Goal: Communication & Community: Answer question/provide support

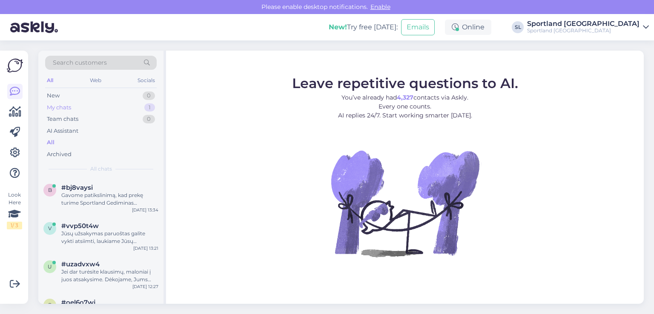
click at [100, 108] on div "My chats 1" at bounding box center [101, 108] width 112 height 12
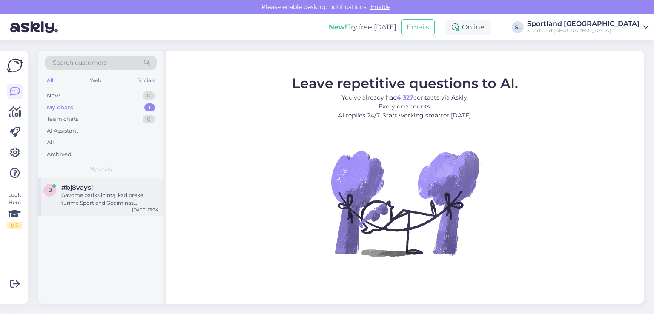
click at [91, 207] on div "b #bj8vaysi Gavome patikslinimą, kad prekę turime Sportland Gediminas parduotuv…" at bounding box center [100, 197] width 125 height 38
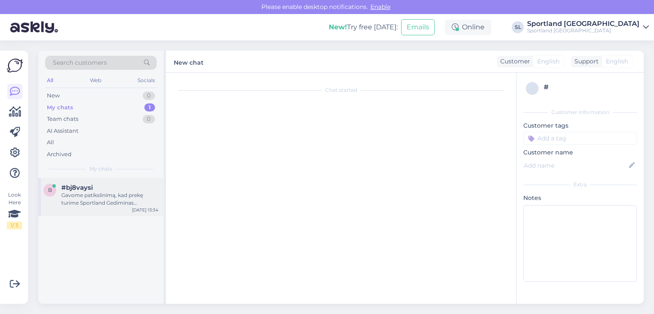
scroll to position [304, 0]
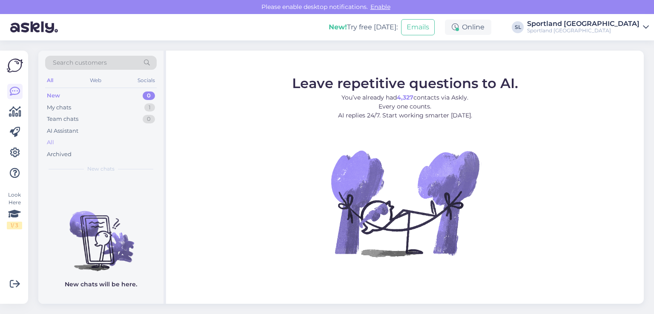
click at [67, 143] on div "All" at bounding box center [101, 143] width 112 height 12
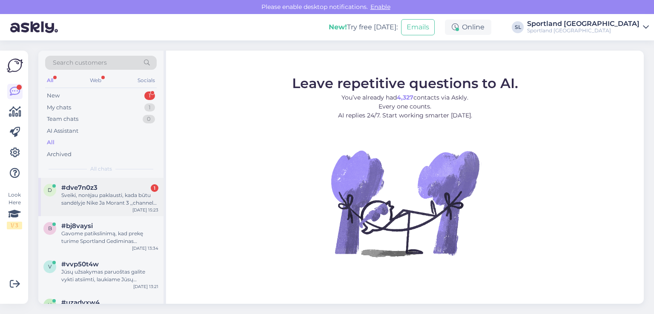
click at [101, 207] on div "d #dve7n0z3 1 Sveiki, norėjau paklausti, kada būtu sandėlyje Nike Ja Morant 3 ,…" at bounding box center [100, 197] width 125 height 38
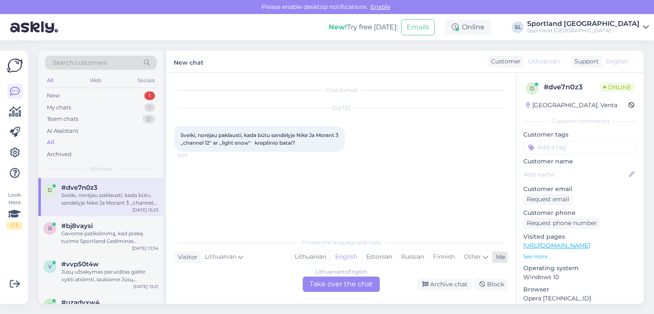
click at [308, 255] on div "Lithuanian" at bounding box center [310, 257] width 40 height 13
click at [328, 287] on div "Lithuanian to Lithuanian Take over the chat" at bounding box center [341, 284] width 77 height 15
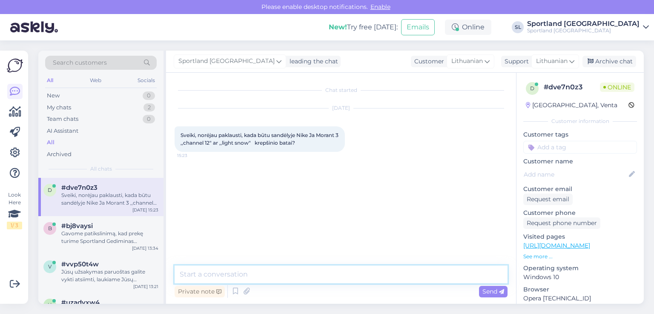
click at [296, 269] on textarea at bounding box center [341, 275] width 333 height 18
type textarea "Sveiki"
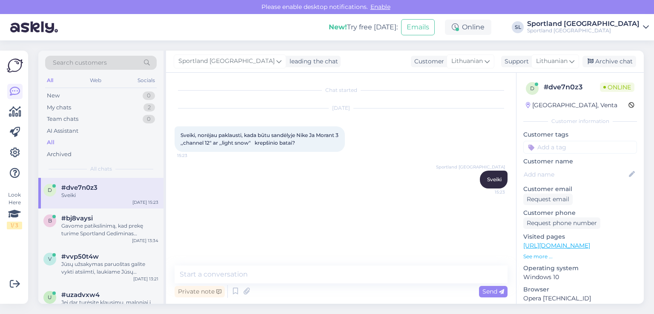
click at [335, 195] on div "Sportland [GEOGRAPHIC_DATA] Sveiki 15:23" at bounding box center [341, 179] width 333 height 37
drag, startPoint x: 300, startPoint y: 135, endPoint x: 184, endPoint y: 146, distance: 116.7
click at [184, 146] on span "Sveiki, norėjau paklausti, kada būtu sandėlyje Nike Ja Morant 3 ,,channel 12" a…" at bounding box center [260, 139] width 159 height 14
copy span "Nike Ja Morant 3"
drag, startPoint x: 213, startPoint y: 143, endPoint x: 186, endPoint y: 141, distance: 27.4
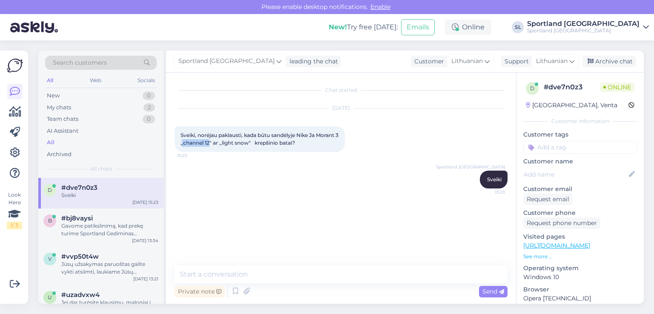
click at [186, 141] on span "Sveiki, norėjau paklausti, kada būtu sandėlyje Nike Ja Morant 3 ,,channel 12" a…" at bounding box center [260, 139] width 159 height 14
copy span ",channel 12"
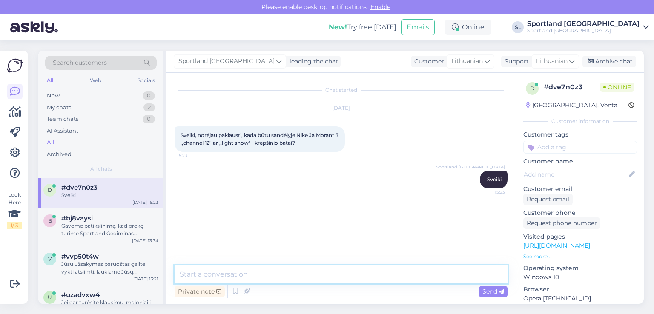
click at [261, 269] on textarea at bounding box center [341, 275] width 333 height 18
type textarea "Apgailestaujame, tačiau informacijos neturime."
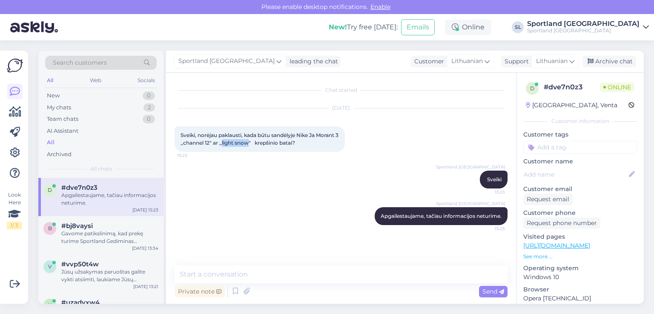
drag, startPoint x: 254, startPoint y: 142, endPoint x: 227, endPoint y: 143, distance: 27.3
click at [227, 143] on span "Sveiki, norėjau paklausti, kada būtu sandėlyje Nike Ja Morant 3 ,,channel 12" a…" at bounding box center [260, 139] width 159 height 14
copy span "light snow"
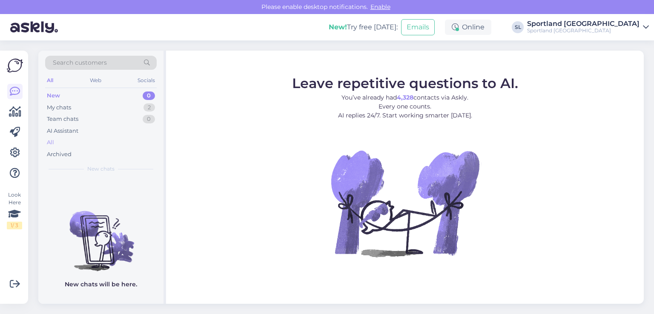
click at [67, 143] on div "All" at bounding box center [101, 143] width 112 height 12
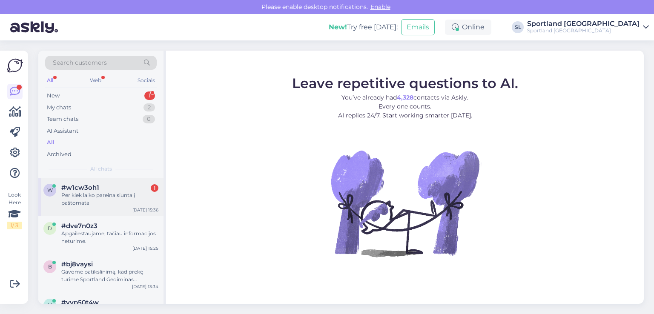
click at [85, 206] on div "Per kiek laiko pareina siunta į paštomata" at bounding box center [109, 199] width 97 height 15
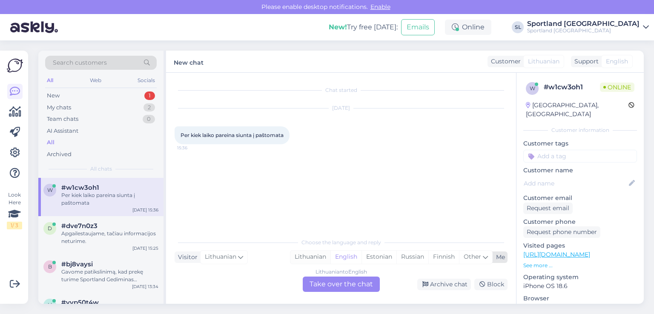
click at [316, 257] on div "Lithuanian" at bounding box center [310, 257] width 40 height 13
click at [333, 281] on div "Lithuanian to Lithuanian Take over the chat" at bounding box center [341, 284] width 77 height 15
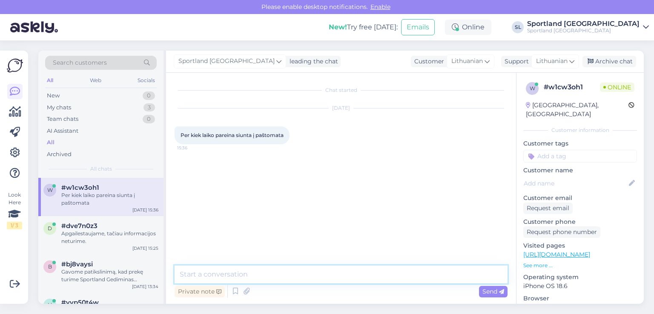
click at [306, 269] on textarea at bounding box center [341, 275] width 333 height 18
type textarea "Sveiki"
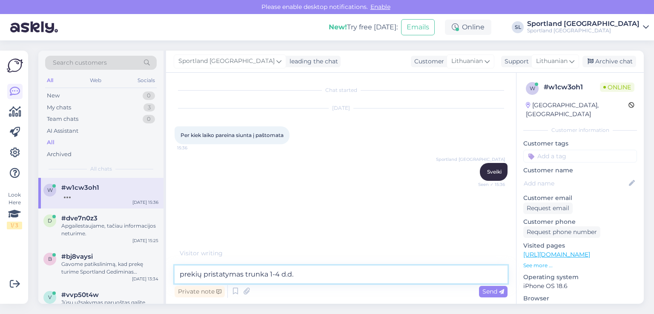
type textarea "prekių pristatymas trunka 1-4 d.d."
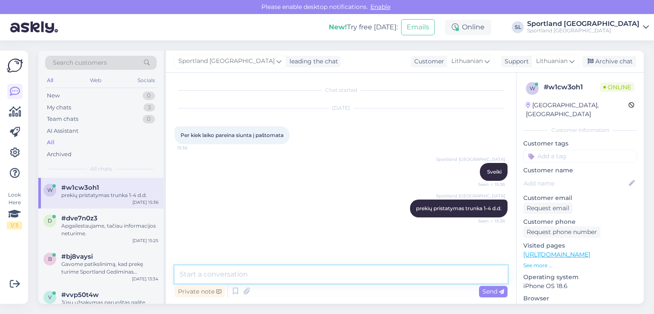
scroll to position [6, 0]
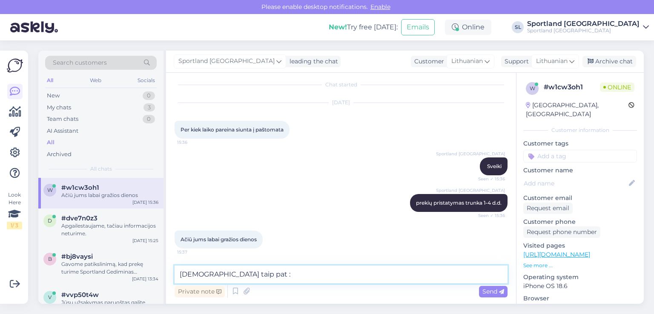
type textarea "Jums taip pat :)"
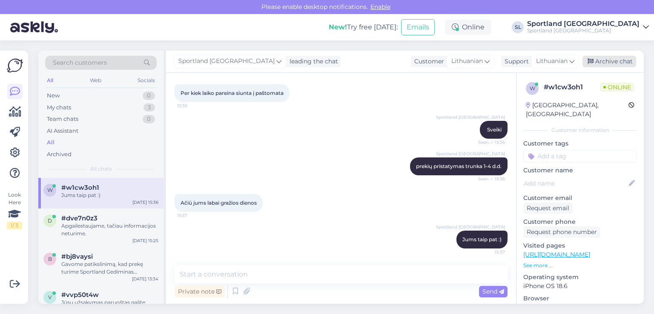
click at [603, 58] on div "Archive chat" at bounding box center [609, 61] width 54 height 11
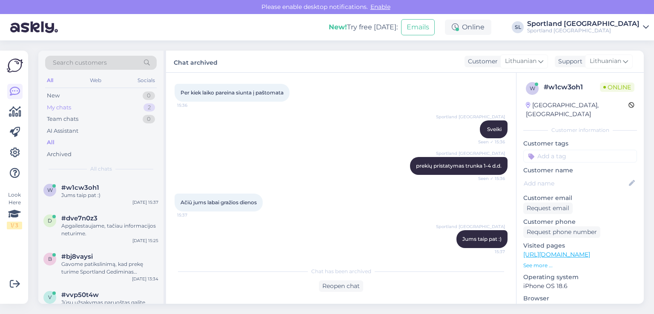
click at [109, 104] on div "My chats 2" at bounding box center [101, 108] width 112 height 12
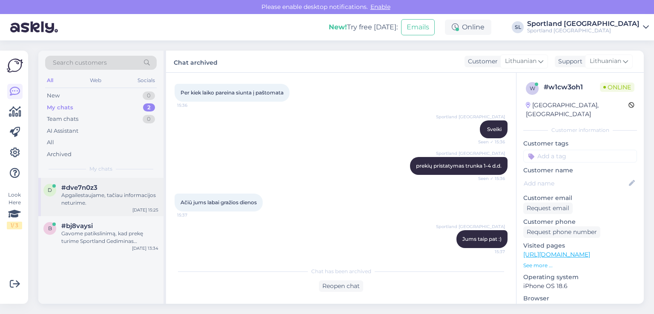
click at [80, 205] on div "Apgailestaujame, tačiau informacijos neturime." at bounding box center [109, 199] width 97 height 15
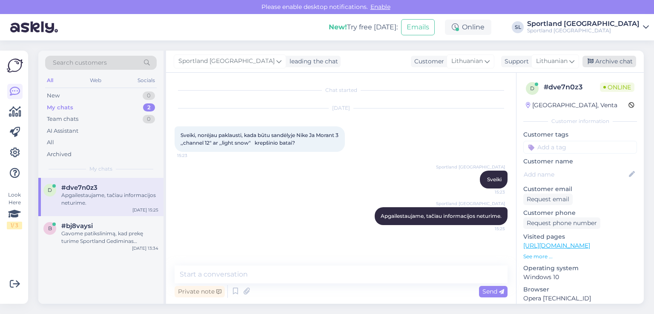
click at [615, 62] on div "Archive chat" at bounding box center [609, 61] width 54 height 11
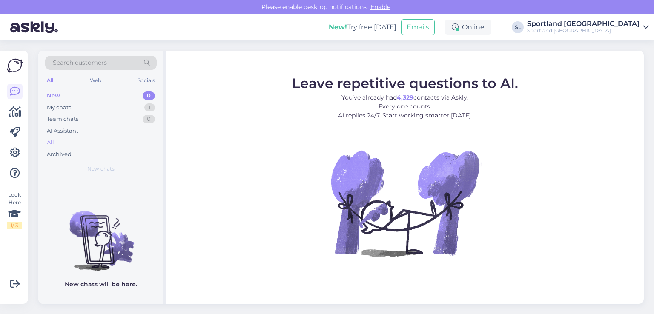
click at [68, 141] on div "All" at bounding box center [101, 143] width 112 height 12
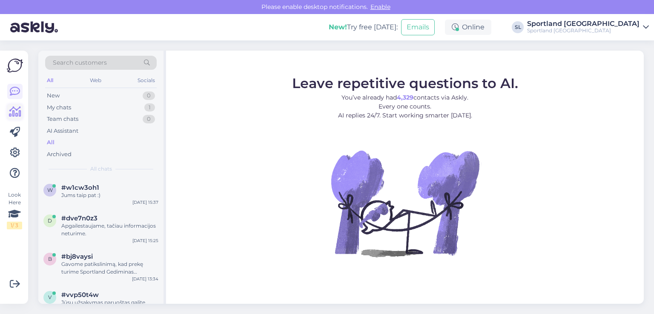
click at [17, 112] on icon at bounding box center [15, 112] width 12 height 10
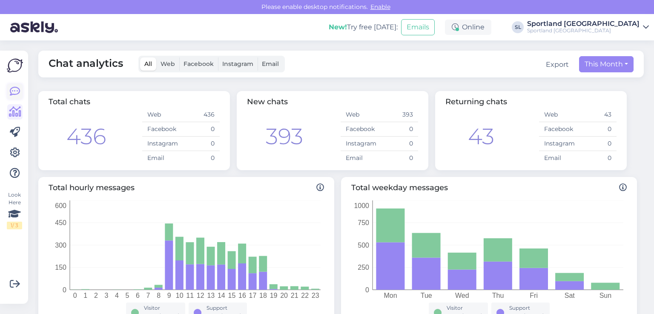
click at [10, 91] on icon at bounding box center [15, 91] width 10 height 10
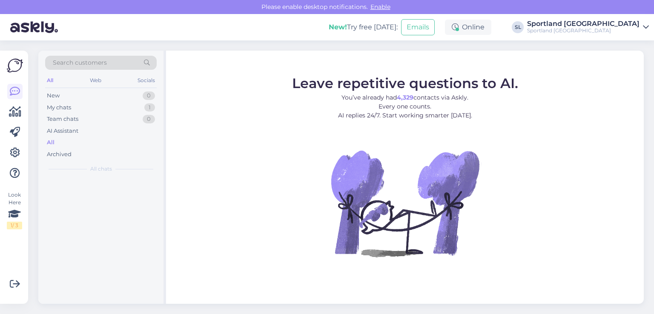
click at [69, 147] on div "All" at bounding box center [101, 143] width 112 height 12
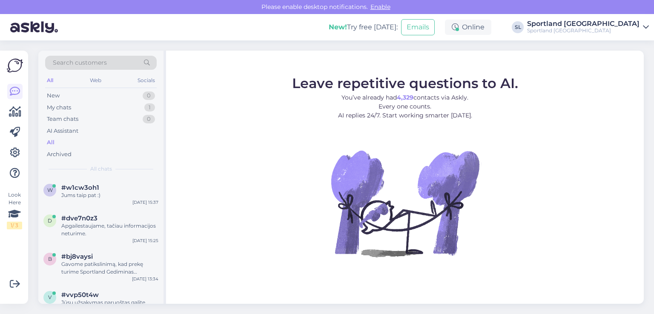
click at [67, 140] on div "All" at bounding box center [101, 143] width 112 height 12
